Goal: Task Accomplishment & Management: Use online tool/utility

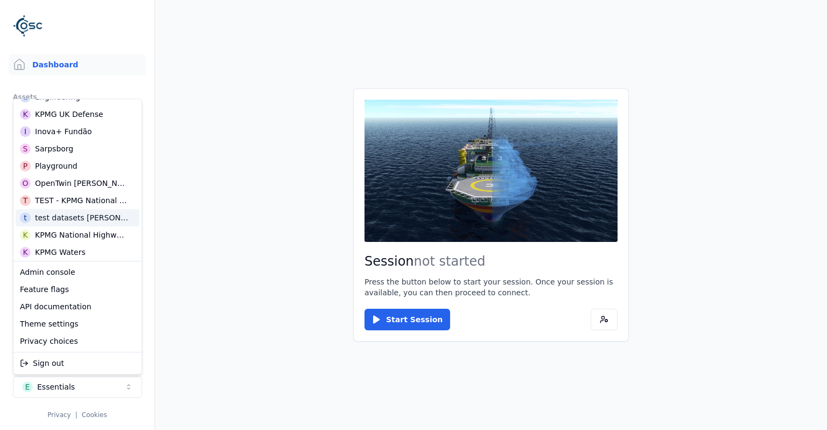
scroll to position [140, 0]
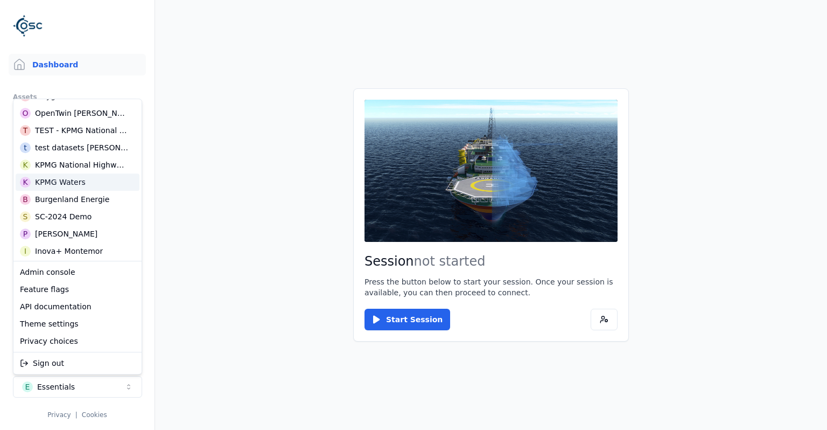
click at [98, 186] on div "K KPMG Waters" at bounding box center [78, 181] width 124 height 17
click at [221, 252] on html "Dashboard Assets 3D Models Scenes Datasets Recordings Support Documentation Adm…" at bounding box center [413, 215] width 827 height 430
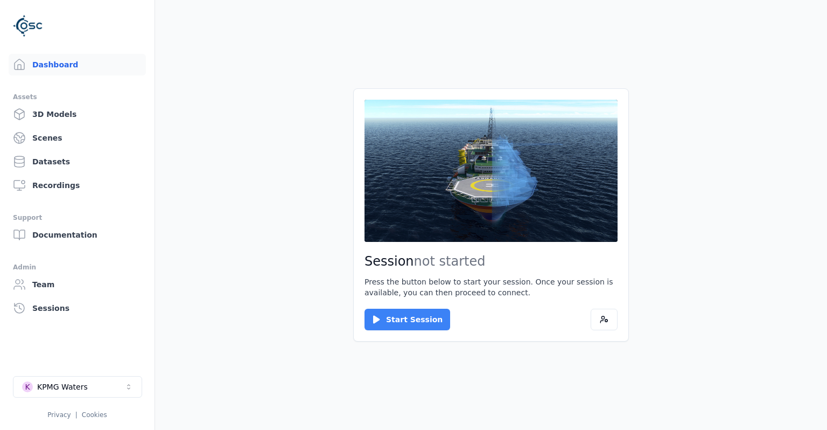
click at [429, 325] on button "Start Session" at bounding box center [408, 320] width 86 height 22
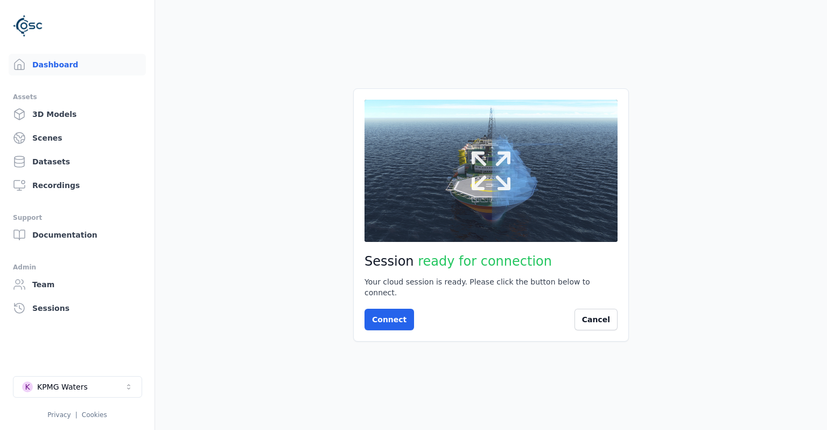
click at [498, 155] on icon at bounding box center [491, 171] width 52 height 52
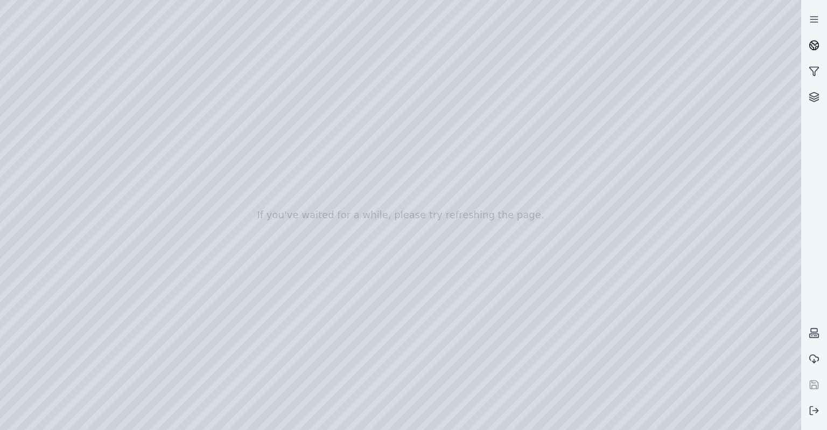
click at [824, 45] on link at bounding box center [814, 45] width 26 height 26
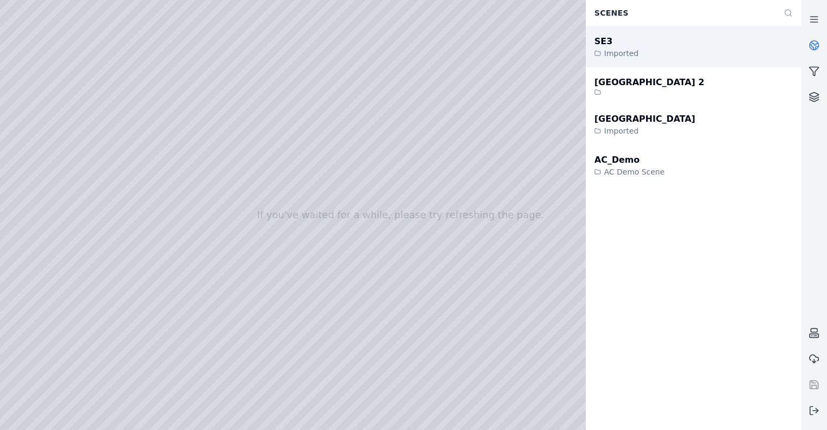
click at [678, 52] on div "SE3 Imported" at bounding box center [693, 46] width 215 height 41
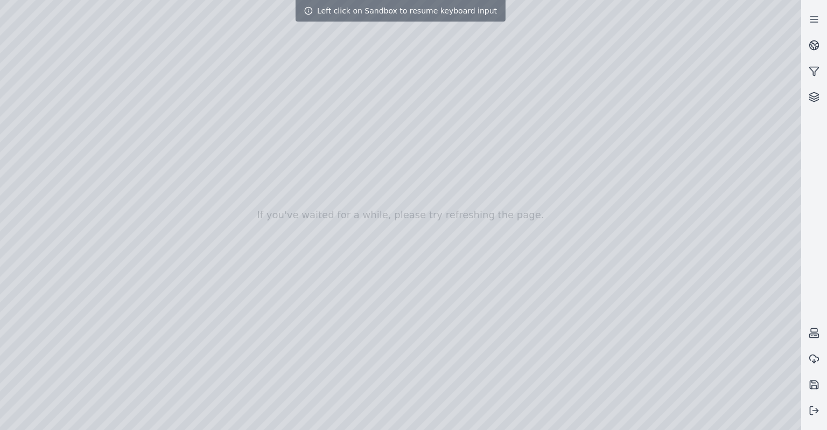
drag, startPoint x: 424, startPoint y: 159, endPoint x: 384, endPoint y: 242, distance: 91.5
click at [384, 242] on div at bounding box center [400, 215] width 801 height 430
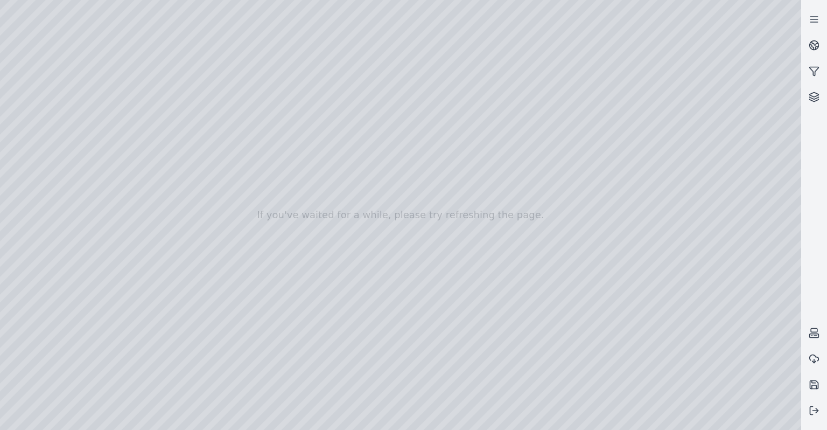
drag, startPoint x: 384, startPoint y: 242, endPoint x: 161, endPoint y: 193, distance: 228.8
drag, startPoint x: 524, startPoint y: 166, endPoint x: 182, endPoint y: 275, distance: 358.9
drag, startPoint x: 565, startPoint y: 198, endPoint x: 449, endPoint y: 385, distance: 219.4
drag, startPoint x: 525, startPoint y: 209, endPoint x: 197, endPoint y: 375, distance: 367.4
drag, startPoint x: 494, startPoint y: 156, endPoint x: 184, endPoint y: 320, distance: 351.1
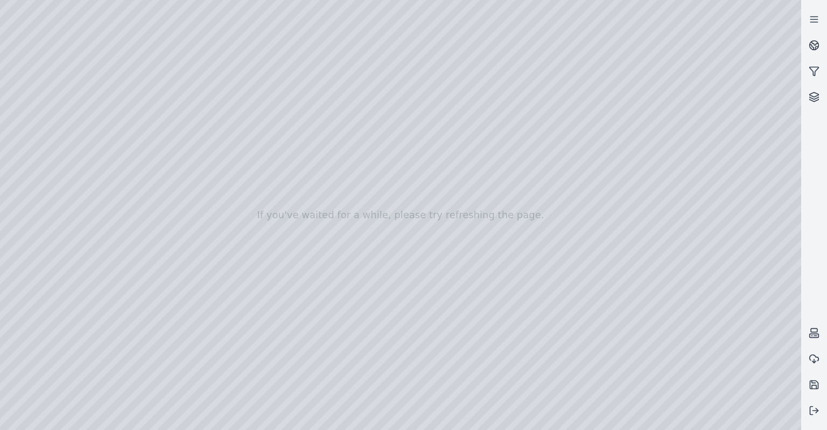
drag, startPoint x: 362, startPoint y: 316, endPoint x: 398, endPoint y: 413, distance: 102.8
drag, startPoint x: 392, startPoint y: 337, endPoint x: 429, endPoint y: 450, distance: 119.2
drag, startPoint x: 402, startPoint y: 350, endPoint x: 395, endPoint y: 409, distance: 59.6
drag, startPoint x: 406, startPoint y: 385, endPoint x: 411, endPoint y: 300, distance: 84.7
drag, startPoint x: 415, startPoint y: 244, endPoint x: 419, endPoint y: 198, distance: 45.9
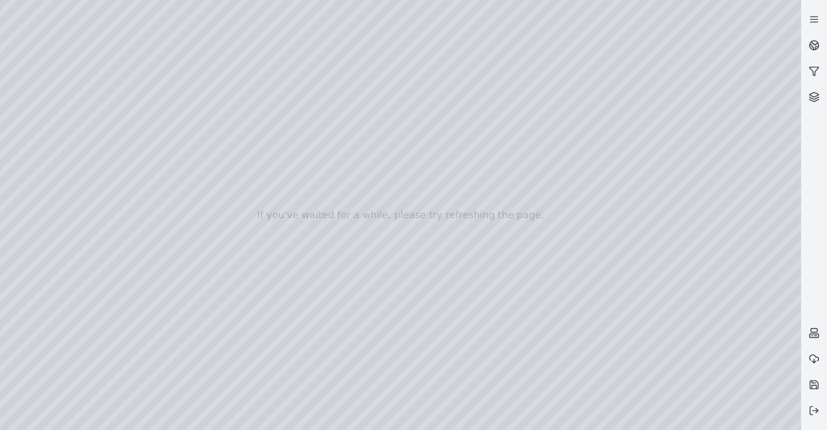
drag, startPoint x: 419, startPoint y: 198, endPoint x: 406, endPoint y: 256, distance: 59.5
drag, startPoint x: 406, startPoint y: 257, endPoint x: 385, endPoint y: 376, distance: 120.9
drag, startPoint x: 384, startPoint y: 248, endPoint x: 354, endPoint y: 394, distance: 149.4
drag, startPoint x: 492, startPoint y: 273, endPoint x: 386, endPoint y: 405, distance: 168.9
drag, startPoint x: 566, startPoint y: 311, endPoint x: 367, endPoint y: 341, distance: 201.0
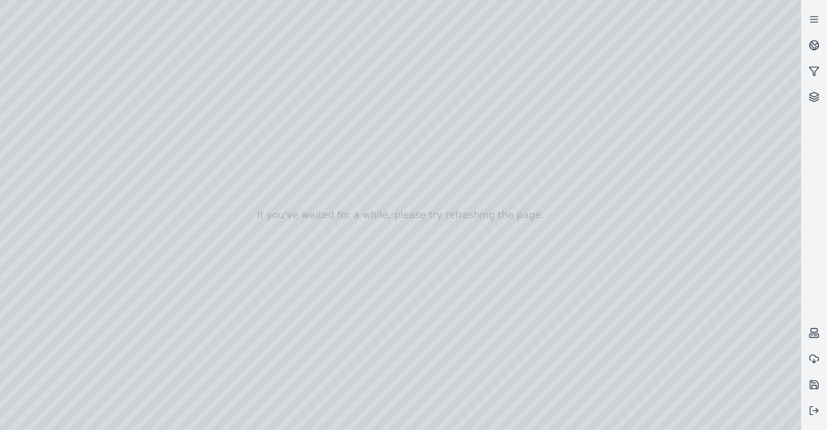
drag, startPoint x: 451, startPoint y: 276, endPoint x: 425, endPoint y: 277, distance: 26.4
drag, startPoint x: 475, startPoint y: 226, endPoint x: 587, endPoint y: 297, distance: 131.9
drag, startPoint x: 497, startPoint y: 94, endPoint x: 474, endPoint y: 239, distance: 146.6
drag, startPoint x: 474, startPoint y: 239, endPoint x: 485, endPoint y: 167, distance: 73.0
drag, startPoint x: 482, startPoint y: 111, endPoint x: 462, endPoint y: 261, distance: 150.5
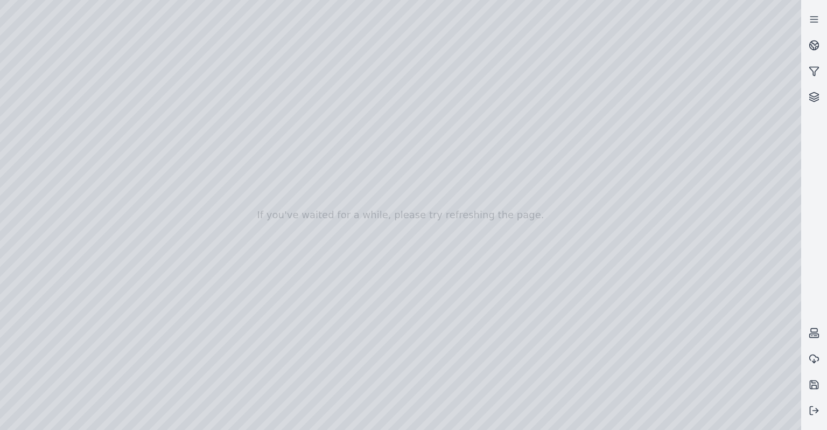
drag, startPoint x: 448, startPoint y: 179, endPoint x: 437, endPoint y: 260, distance: 81.6
drag, startPoint x: 382, startPoint y: 186, endPoint x: 377, endPoint y: 247, distance: 60.6
drag, startPoint x: 393, startPoint y: 239, endPoint x: 528, endPoint y: 288, distance: 143.6
drag, startPoint x: 465, startPoint y: 260, endPoint x: 201, endPoint y: 270, distance: 263.6
drag, startPoint x: 542, startPoint y: 282, endPoint x: 589, endPoint y: 271, distance: 48.1
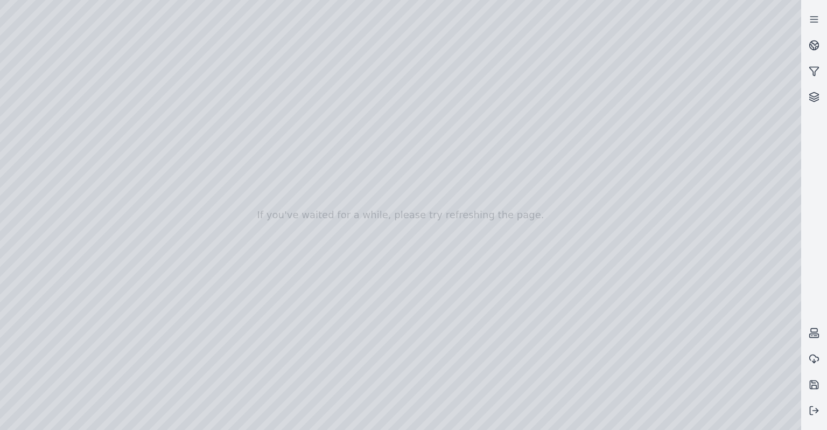
drag, startPoint x: 535, startPoint y: 264, endPoint x: 212, endPoint y: 304, distance: 325.6
drag, startPoint x: 540, startPoint y: 331, endPoint x: 393, endPoint y: 366, distance: 151.3
drag, startPoint x: 469, startPoint y: 257, endPoint x: 464, endPoint y: 225, distance: 32.7
click at [380, 266] on div at bounding box center [400, 215] width 801 height 430
click at [379, 270] on div at bounding box center [400, 215] width 801 height 430
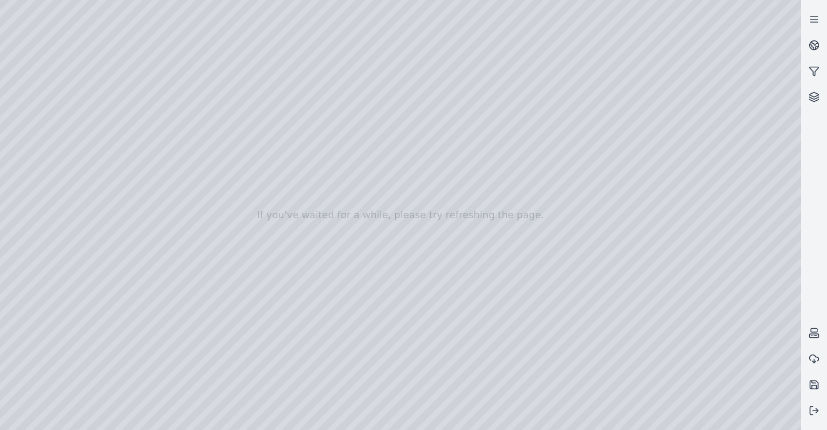
click at [389, 274] on div at bounding box center [400, 215] width 801 height 430
click at [387, 272] on div at bounding box center [400, 215] width 801 height 430
click at [445, 288] on div at bounding box center [400, 215] width 801 height 430
click at [781, 111] on div at bounding box center [400, 215] width 801 height 430
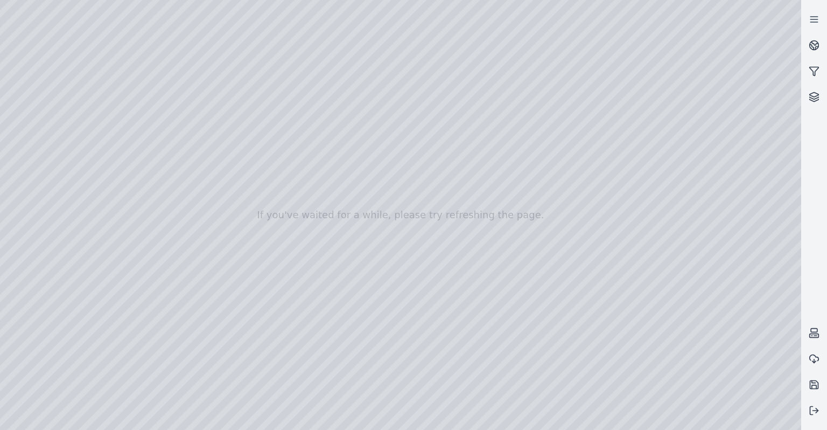
click at [784, 107] on div at bounding box center [400, 215] width 801 height 430
click at [510, 308] on div at bounding box center [400, 215] width 801 height 430
click at [451, 286] on div at bounding box center [400, 215] width 801 height 430
click at [450, 287] on div at bounding box center [400, 215] width 801 height 430
click at [448, 291] on div at bounding box center [400, 215] width 801 height 430
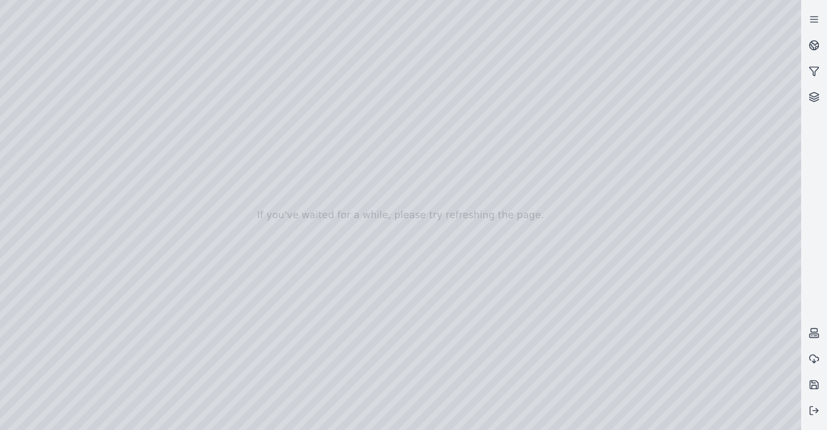
click at [695, 115] on div at bounding box center [400, 215] width 801 height 430
drag, startPoint x: 621, startPoint y: 206, endPoint x: 417, endPoint y: 152, distance: 211.1
